Goal: Answer question/provide support

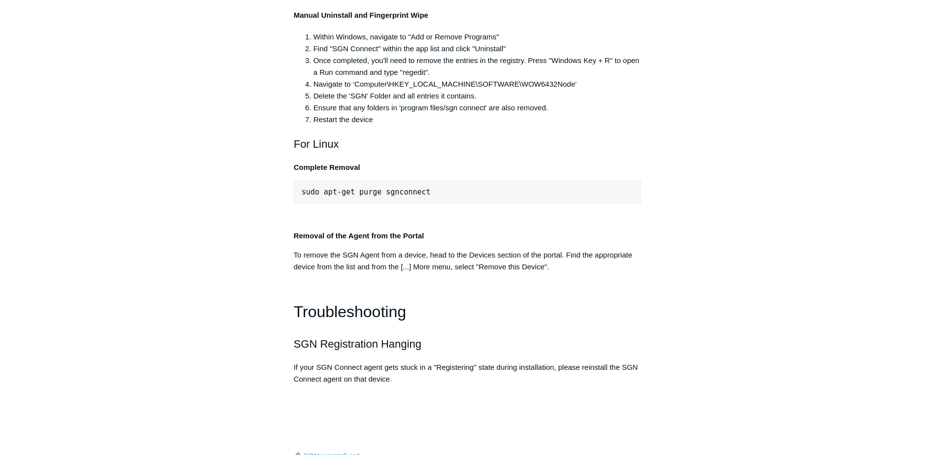
scroll to position [2021, 0]
drag, startPoint x: 500, startPoint y: 105, endPoint x: 302, endPoint y: 106, distance: 198.2
copy span ""C:\Program Files\SGN Connect\uninstall.exe""
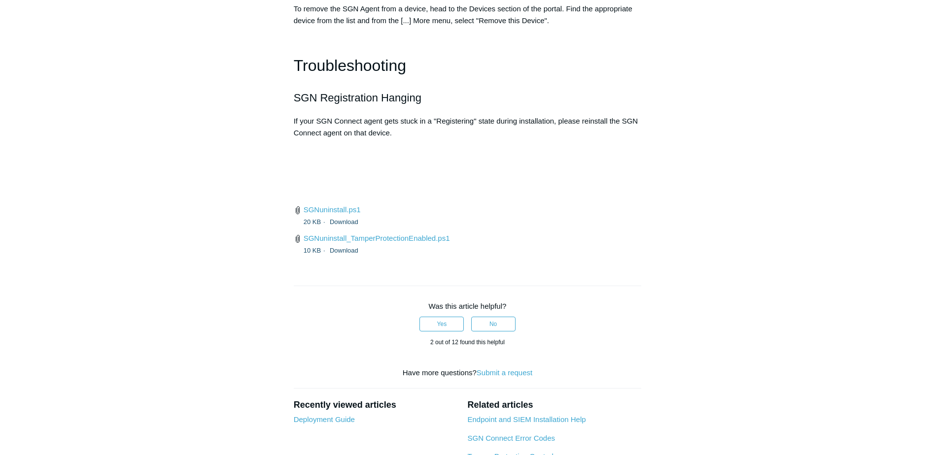
scroll to position [2317, 0]
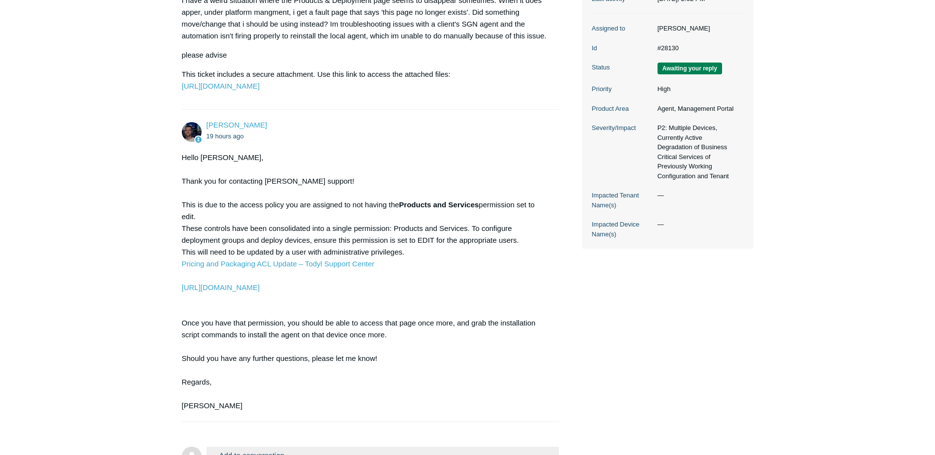
scroll to position [323, 0]
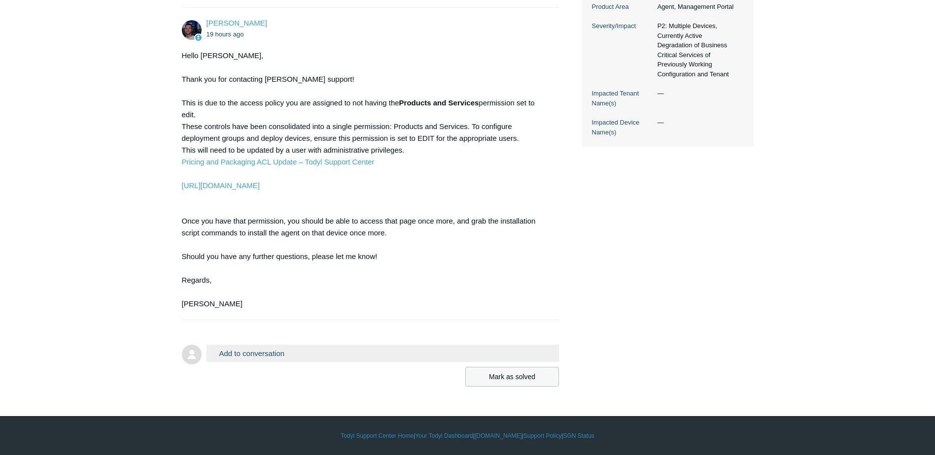
click at [521, 375] on button "Mark as solved" at bounding box center [512, 377] width 94 height 20
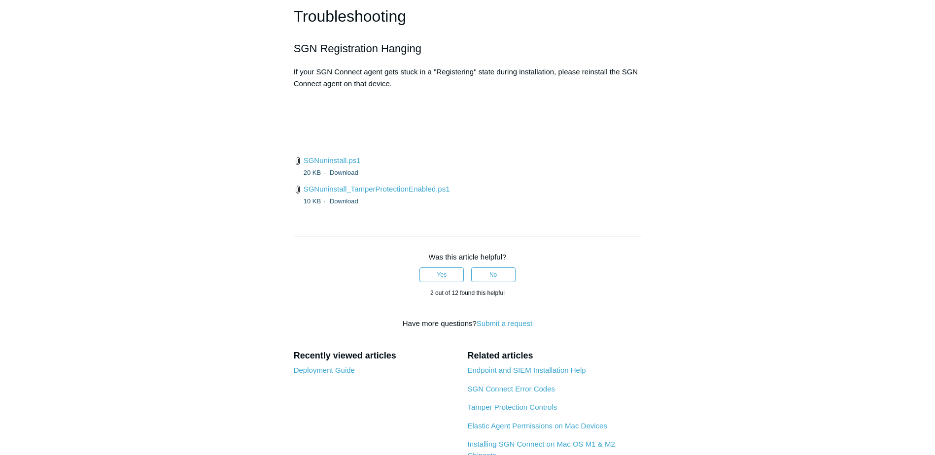
scroll to position [2317, 0]
